Goal: Contribute content: Add original content to the website for others to see

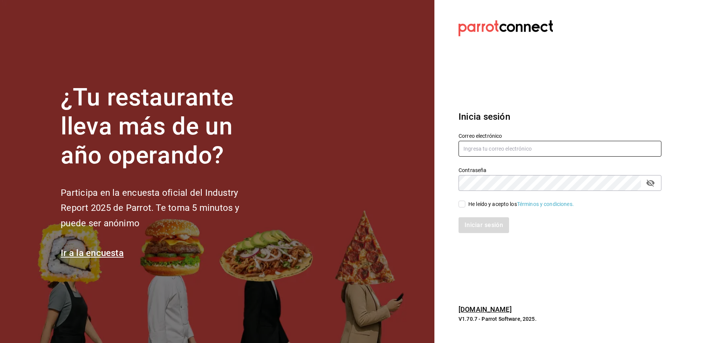
click at [523, 150] on input "text" at bounding box center [559, 149] width 203 height 16
type input "luis190101@gmail.com"
drag, startPoint x: 475, startPoint y: 200, endPoint x: 474, endPoint y: 204, distance: 3.9
click at [474, 203] on div "He leído y acepto los Términos y condiciones." at bounding box center [521, 205] width 106 height 8
click at [465, 203] on input "He leído y acepto los Términos y condiciones." at bounding box center [461, 204] width 7 height 7
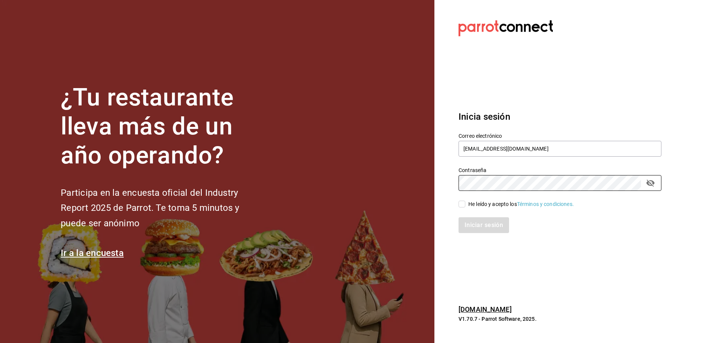
checkbox input "true"
click at [472, 222] on button "Iniciar sesión" at bounding box center [483, 226] width 51 height 16
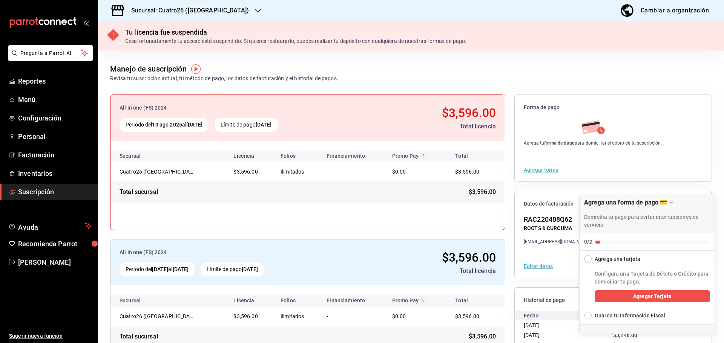
click at [216, 8] on h3 "Sucursal: Cuatro26 ([GEOGRAPHIC_DATA])" at bounding box center [187, 10] width 124 height 9
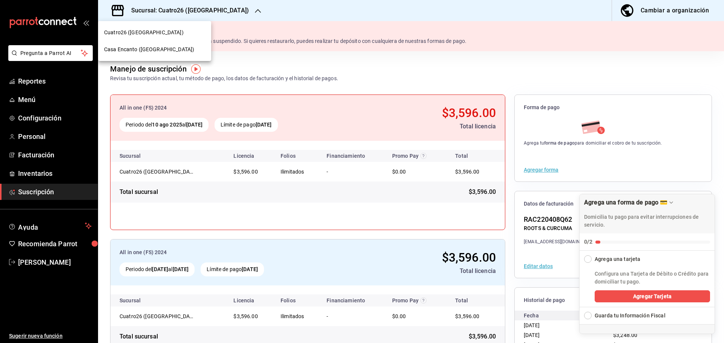
click at [180, 47] on div "Casa Encanto ([GEOGRAPHIC_DATA])" at bounding box center [154, 50] width 101 height 8
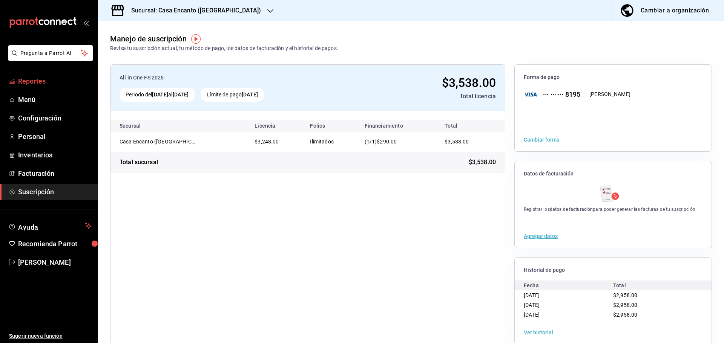
click at [53, 83] on span "Reportes" at bounding box center [55, 81] width 74 height 10
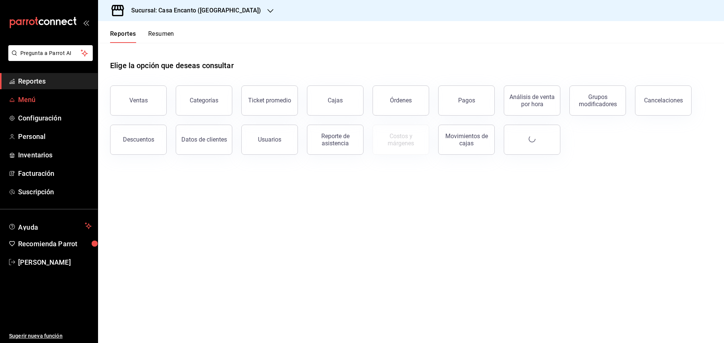
click at [49, 98] on span "Menú" at bounding box center [55, 100] width 74 height 10
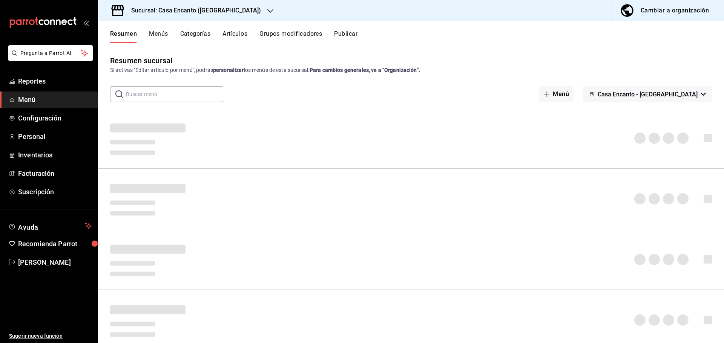
click at [220, 38] on div "Resumen Menús Categorías Artículos Grupos modificadores Publicar" at bounding box center [417, 36] width 614 height 13
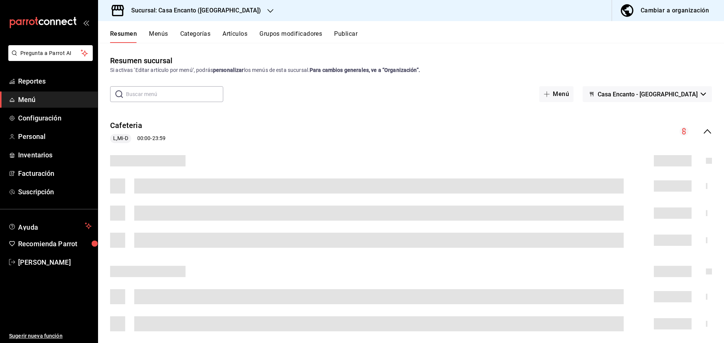
click at [230, 37] on button "Artículos" at bounding box center [234, 36] width 25 height 13
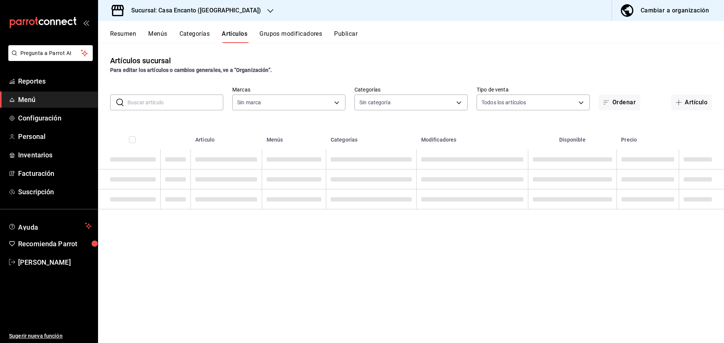
type input "dbeee84c-e3f2-405f-87ec-4bd3096e6bed"
type input "80e8620a-f7ec-4ab9-b98d-1fe911decc4d,da9ec354-7044-4f2f-87e0-5fb671563cea,f7aae…"
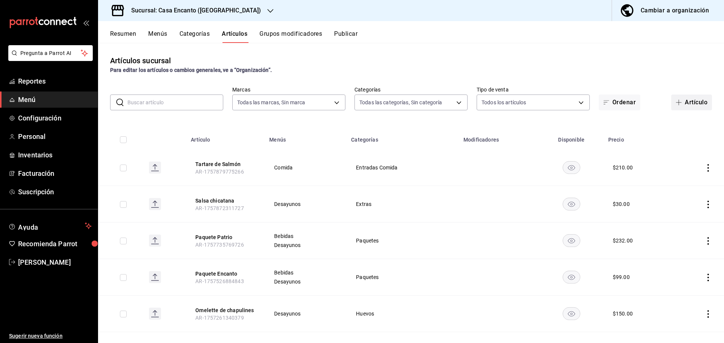
click at [701, 106] on button "Artículo" at bounding box center [691, 103] width 41 height 16
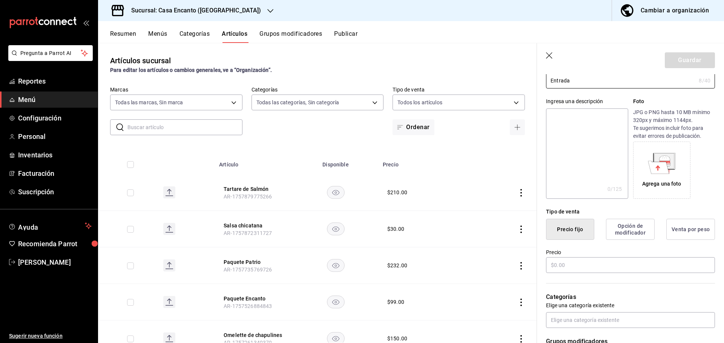
scroll to position [113, 0]
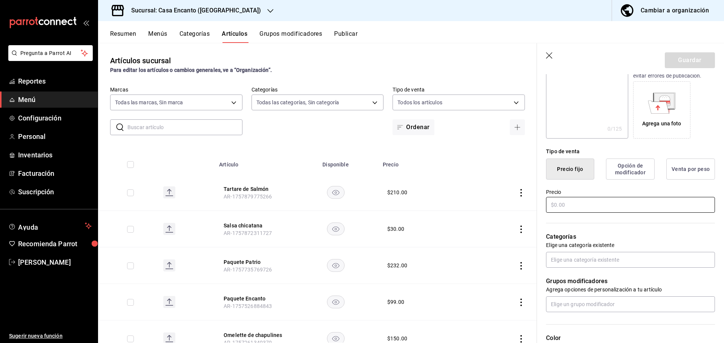
type input "Entrada"
click at [576, 207] on input "text" at bounding box center [630, 205] width 169 height 16
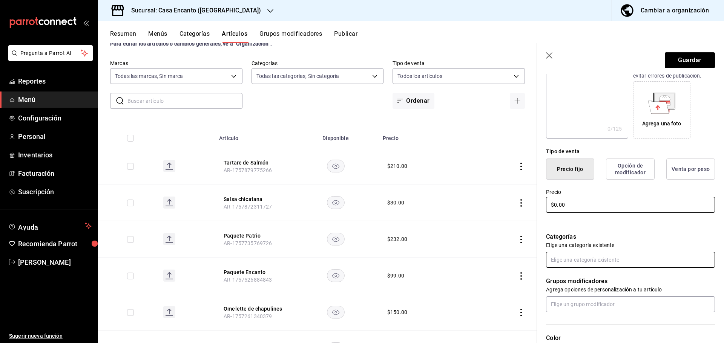
scroll to position [38, 0]
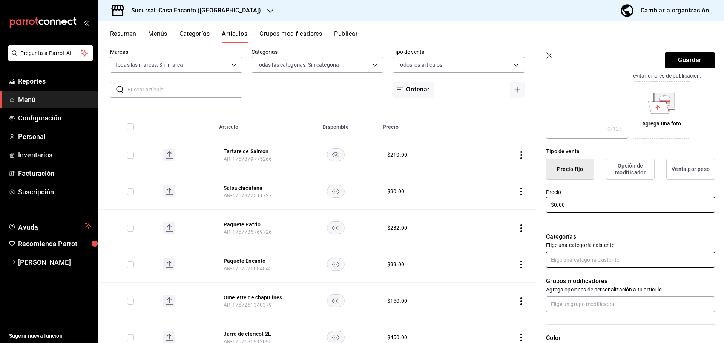
type input "$0.00"
click at [608, 253] on input "text" at bounding box center [630, 260] width 169 height 16
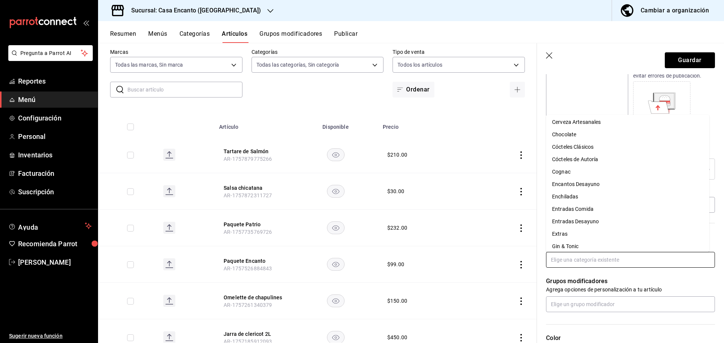
scroll to position [113, 0]
click at [595, 199] on li "Entradas Comida" at bounding box center [627, 198] width 163 height 12
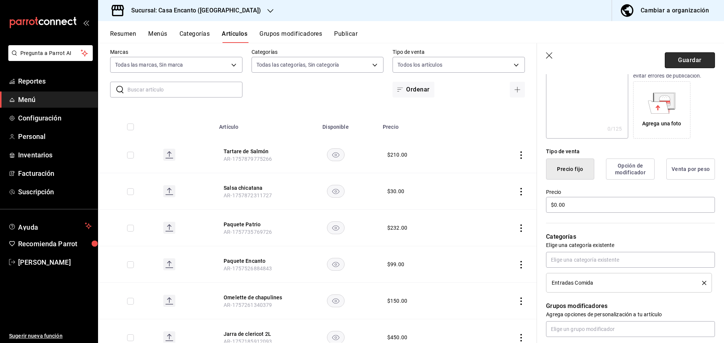
click at [678, 67] on button "Guardar" at bounding box center [690, 60] width 50 height 16
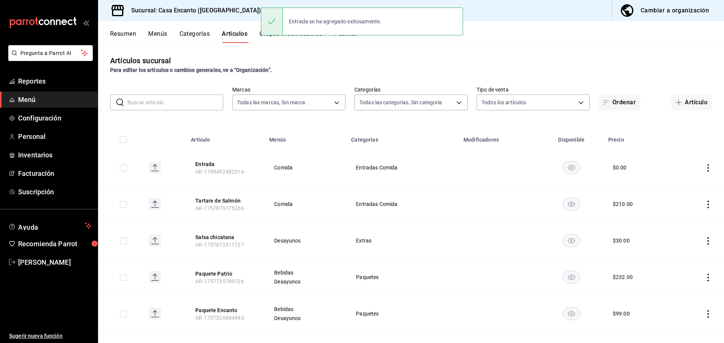
click at [339, 40] on button "Publicar" at bounding box center [345, 36] width 23 height 13
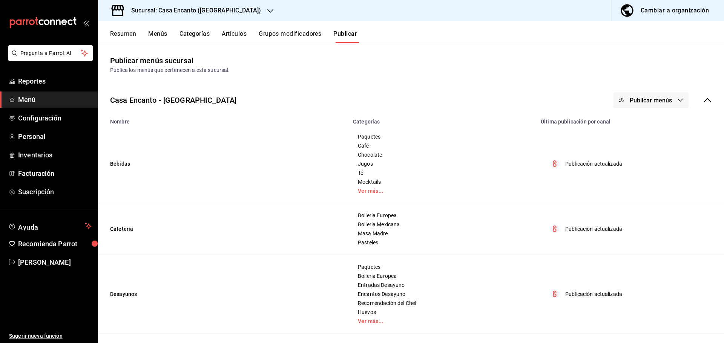
click at [668, 98] on button "Publicar menús" at bounding box center [650, 100] width 75 height 16
click at [632, 127] on div at bounding box center [627, 125] width 21 height 12
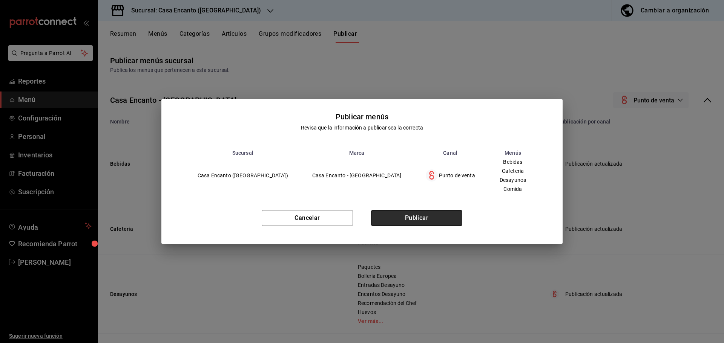
click at [409, 221] on button "Publicar" at bounding box center [416, 218] width 91 height 16
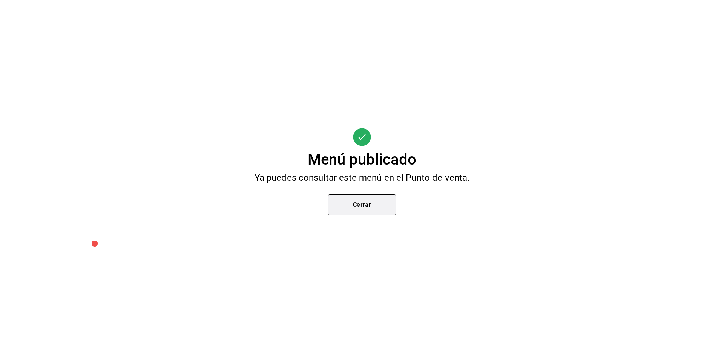
click at [392, 198] on button "Cerrar" at bounding box center [362, 205] width 68 height 21
